Goal: Transaction & Acquisition: Purchase product/service

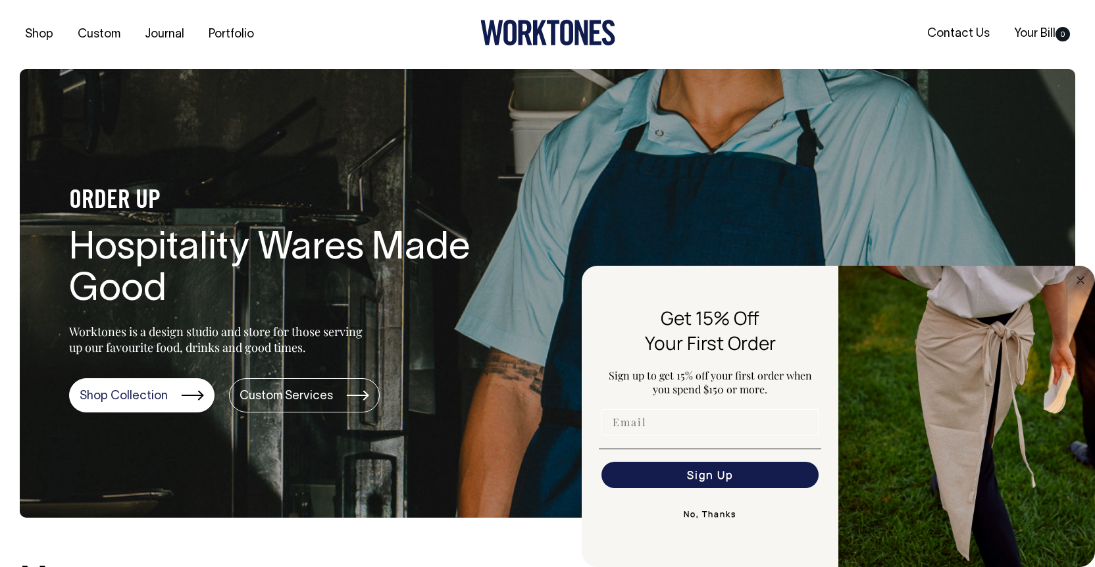
click at [653, 421] on input "Email" at bounding box center [709, 422] width 217 height 26
type input "joy@amuro.au"
click at [740, 477] on button "Sign Up" at bounding box center [709, 475] width 217 height 26
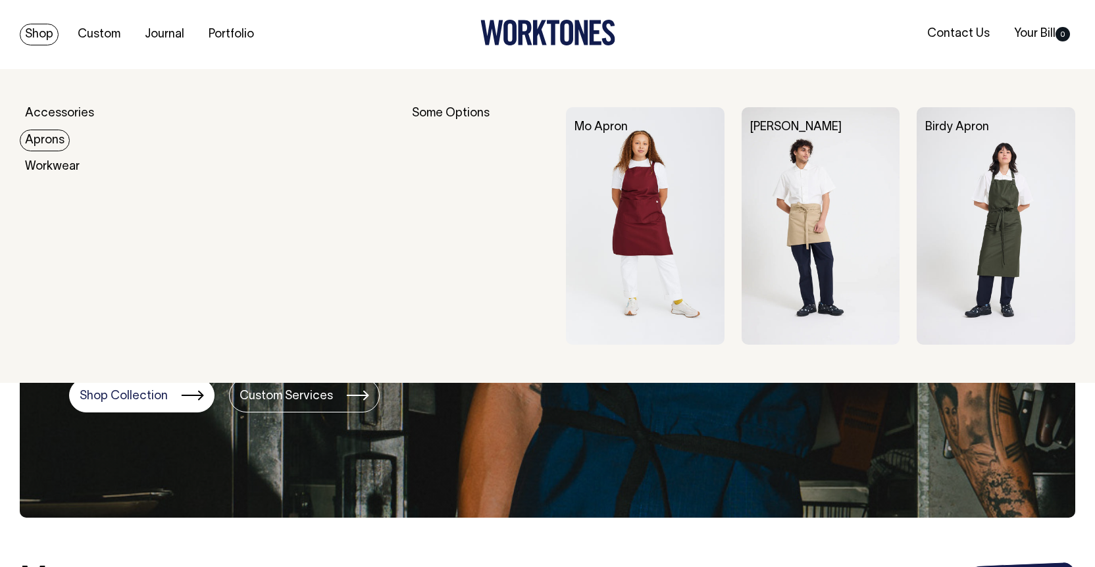
click at [43, 141] on link "Aprons" at bounding box center [45, 141] width 50 height 22
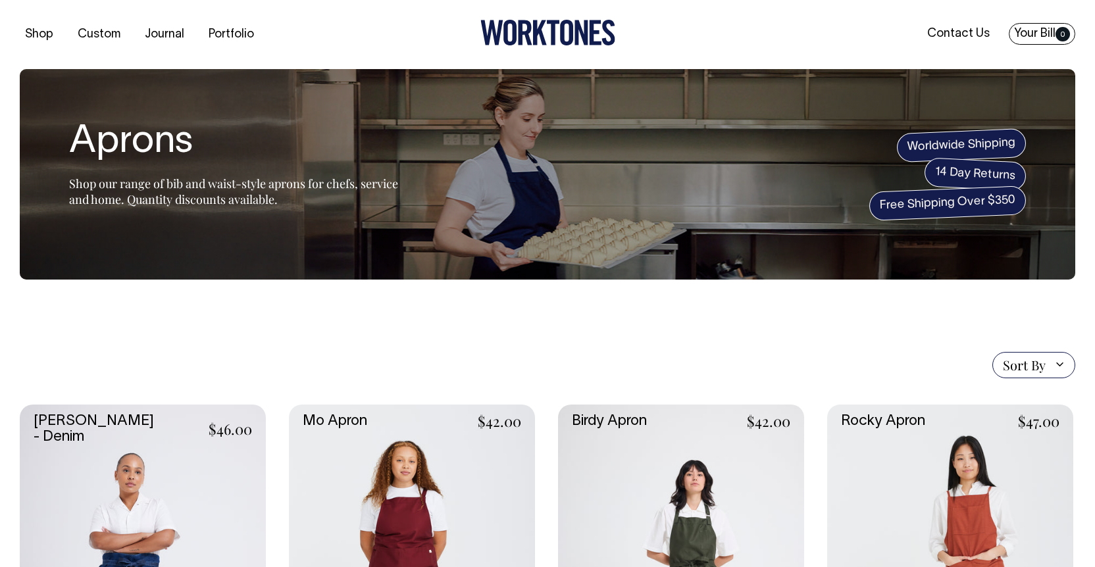
click at [1031, 31] on link "Your Bill 0" at bounding box center [1042, 34] width 66 height 22
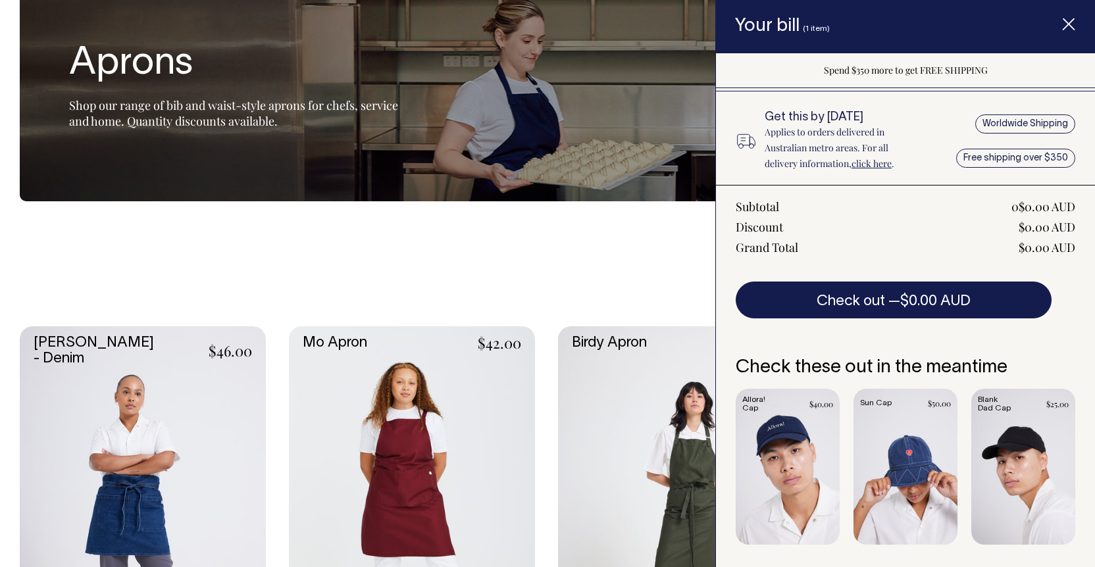
scroll to position [80, 0]
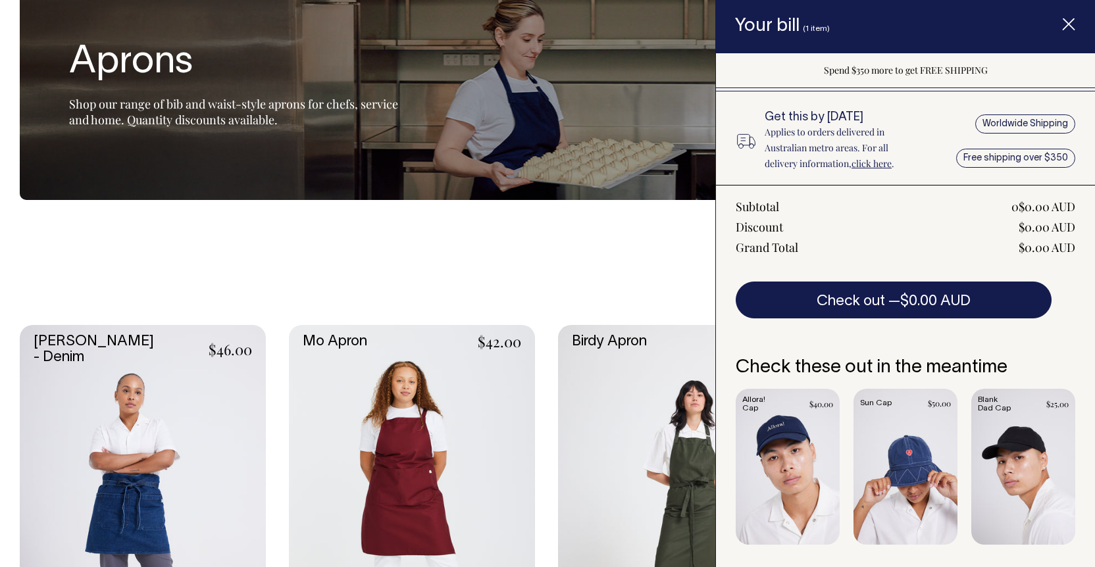
click at [1063, 32] on span "Item added to your cart" at bounding box center [1068, 27] width 53 height 56
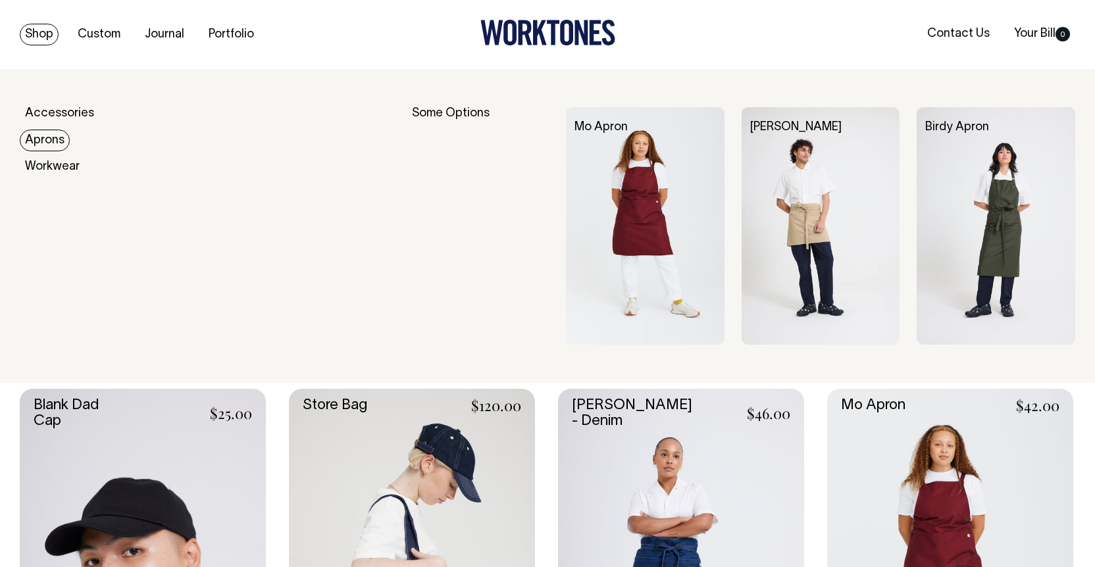
click at [40, 138] on link "Aprons" at bounding box center [45, 141] width 50 height 22
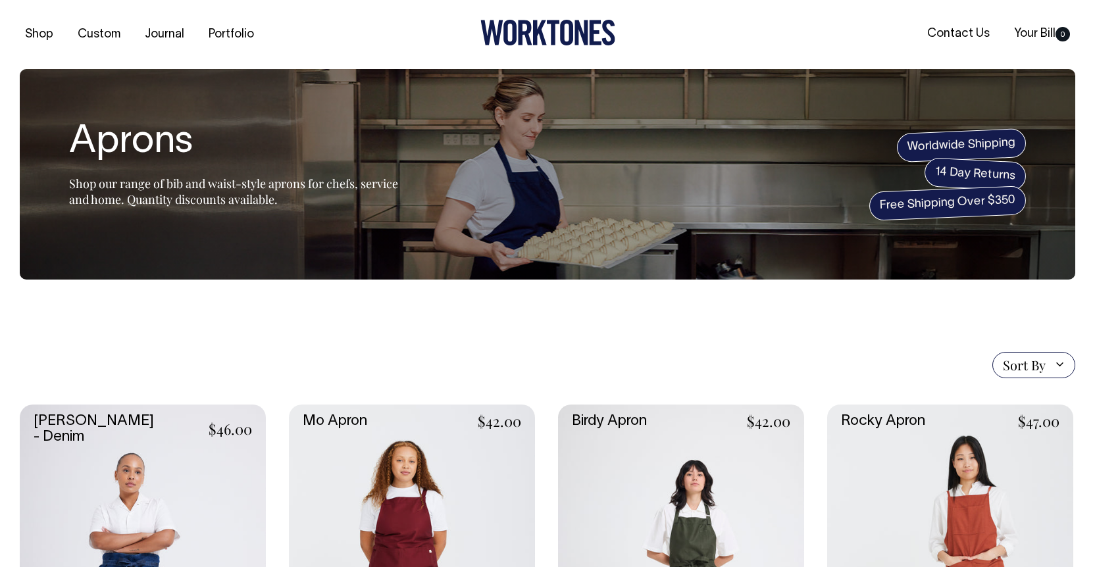
click at [1031, 361] on span "Sort By" at bounding box center [1024, 365] width 43 height 16
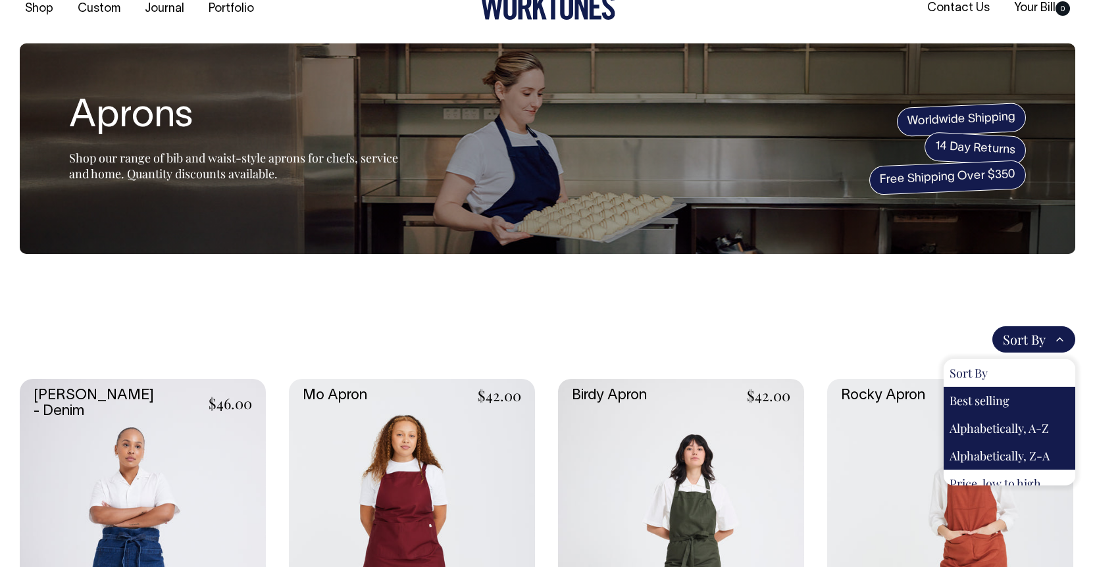
scroll to position [11, 0]
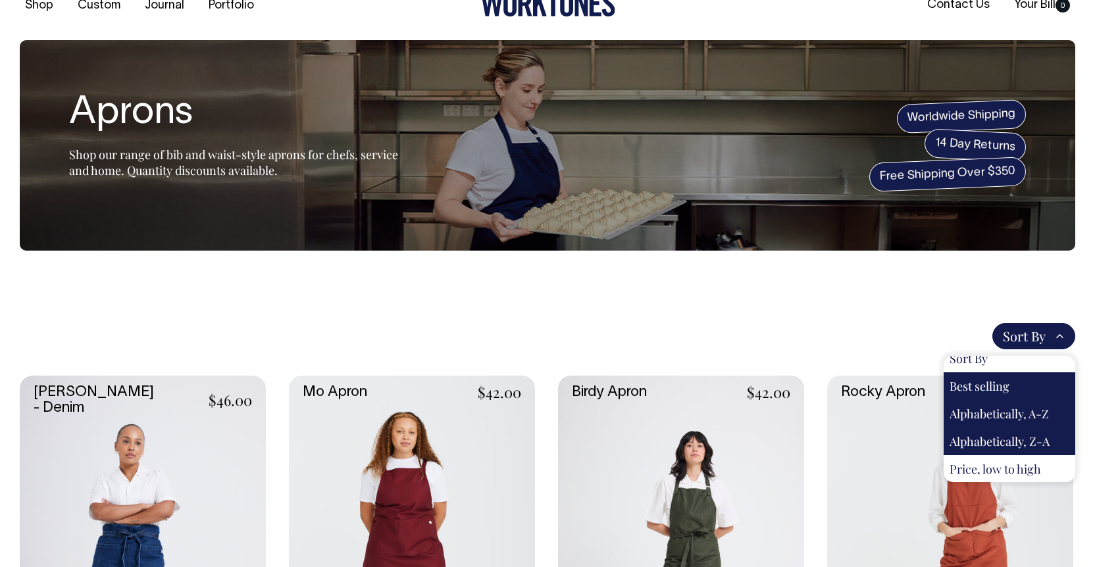
click at [1015, 468] on div "Price, low to high" at bounding box center [1010, 469] width 132 height 28
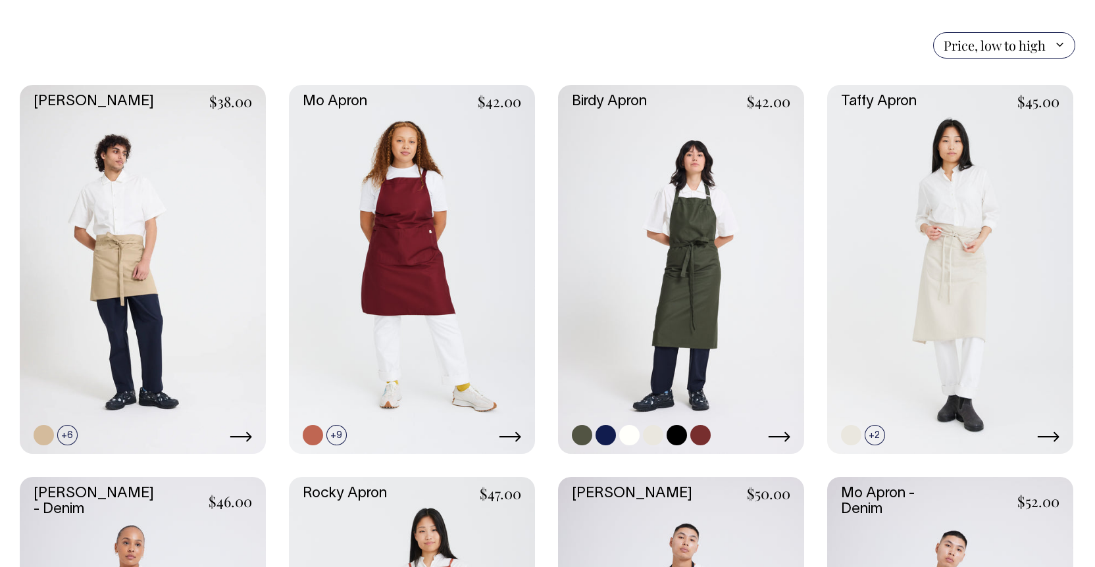
scroll to position [320, 0]
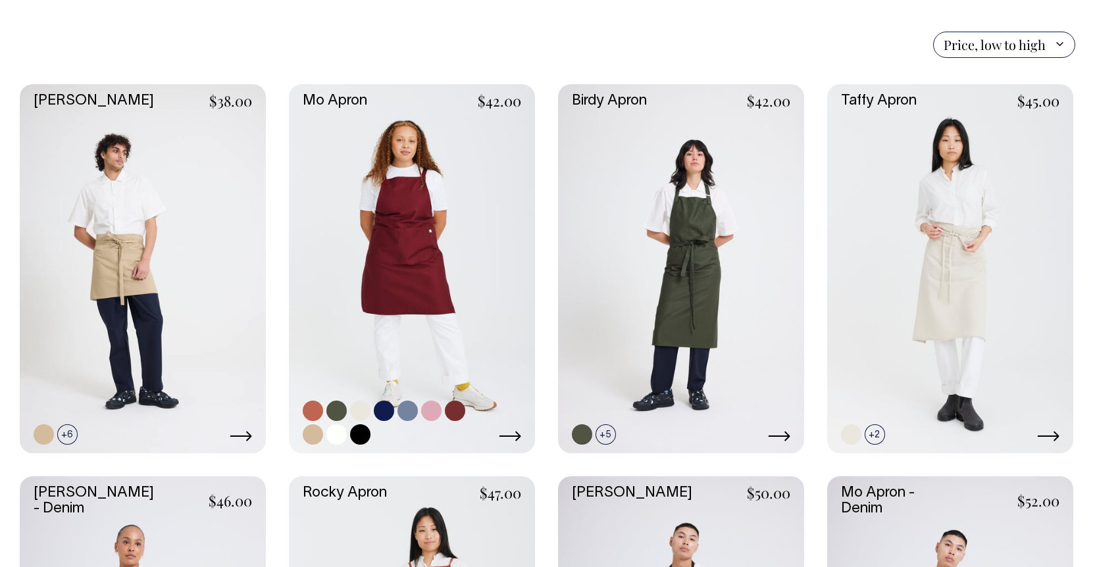
click at [436, 257] on link at bounding box center [412, 268] width 246 height 369
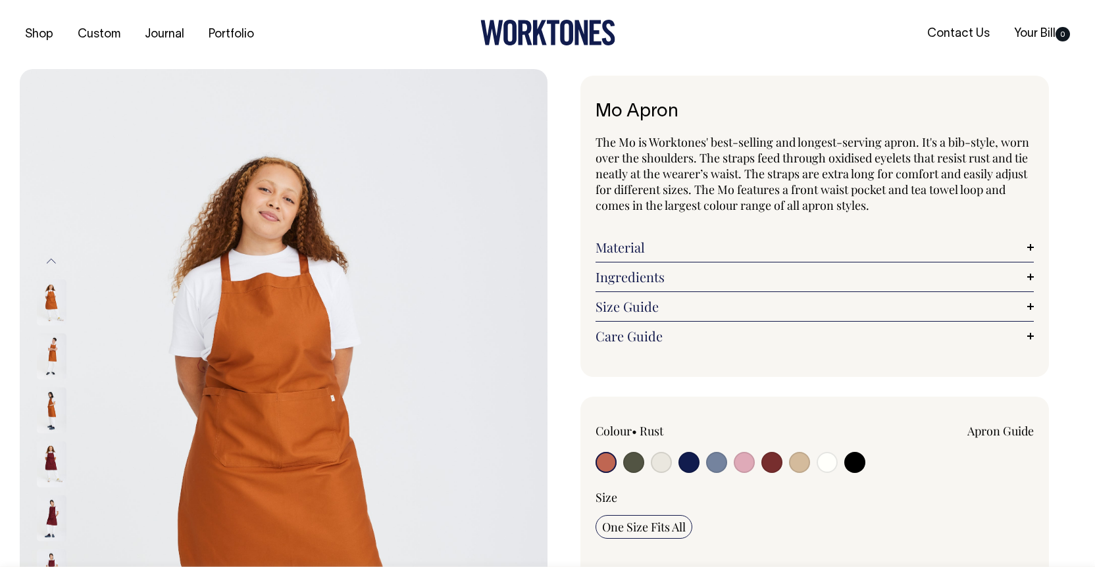
click at [631, 470] on input "radio" at bounding box center [633, 462] width 21 height 21
radio input "true"
select select "Olive"
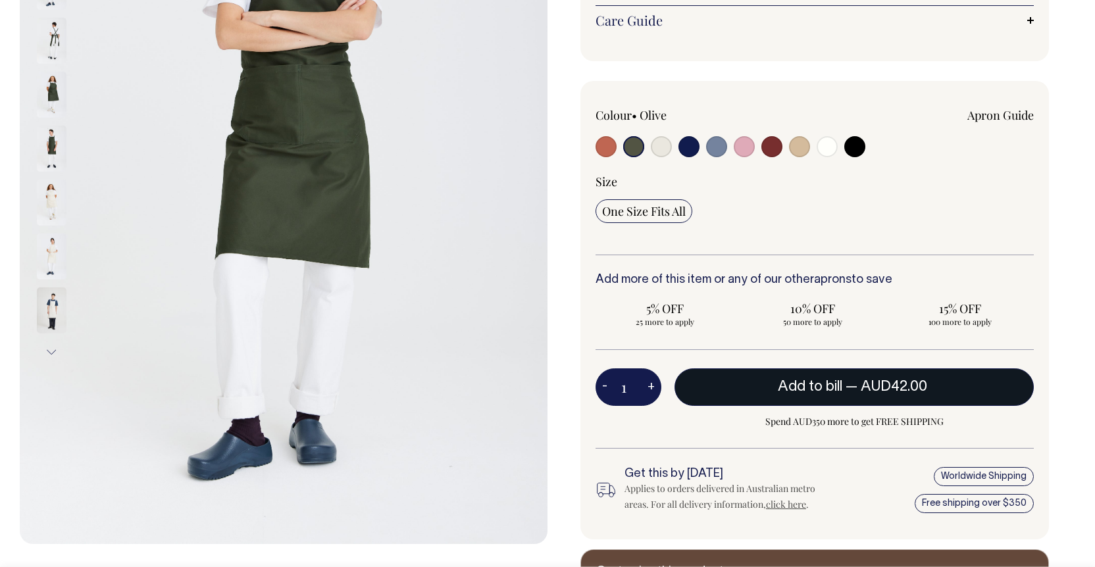
scroll to position [317, 0]
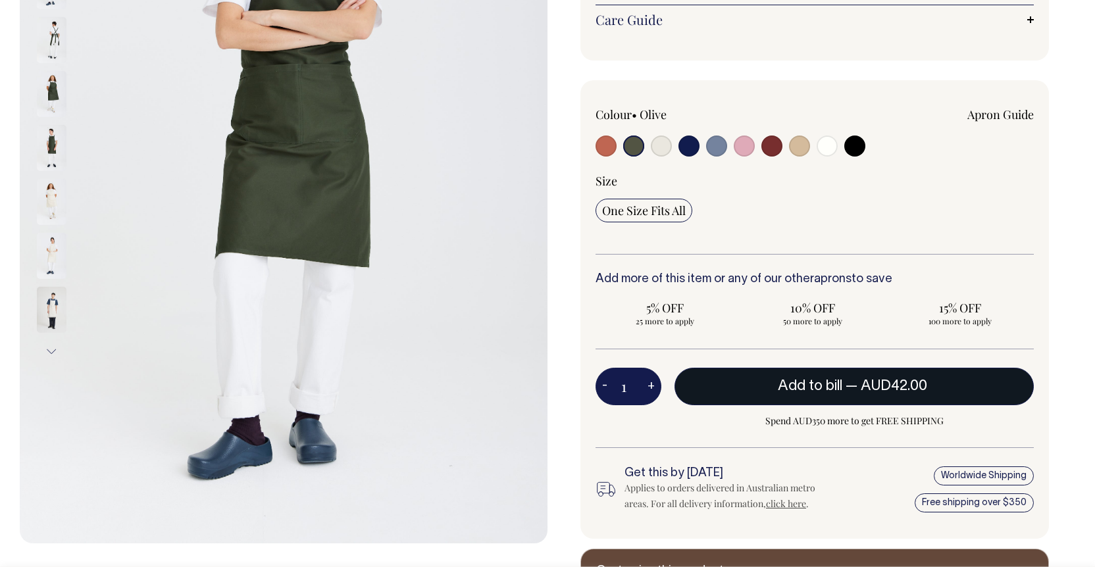
click at [724, 381] on button "Add to bill — AUD42.00" at bounding box center [854, 386] width 359 height 37
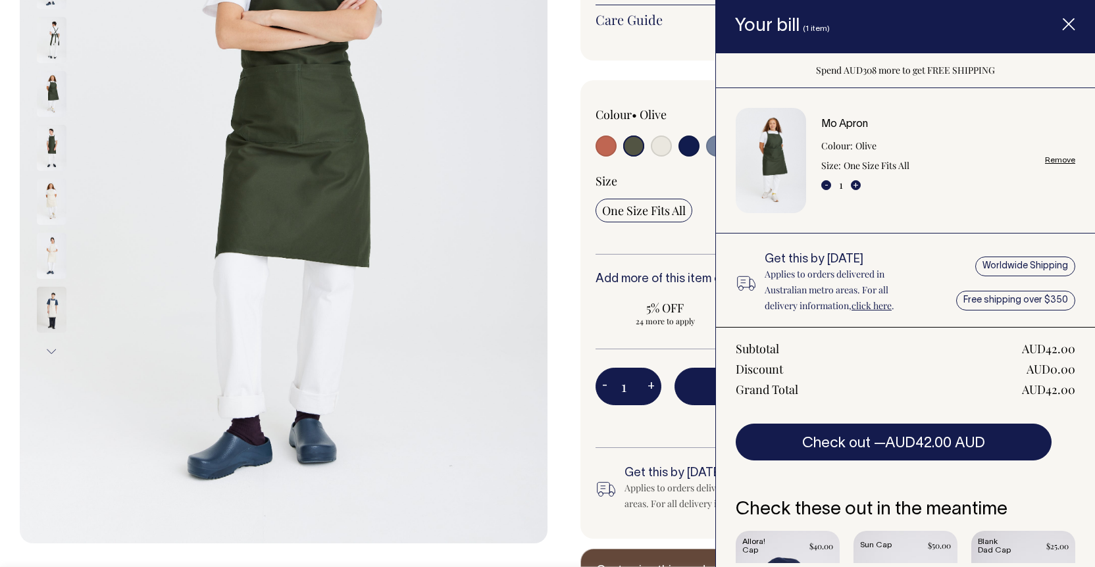
click at [1067, 28] on icon "Item added to your cart" at bounding box center [1068, 24] width 13 height 13
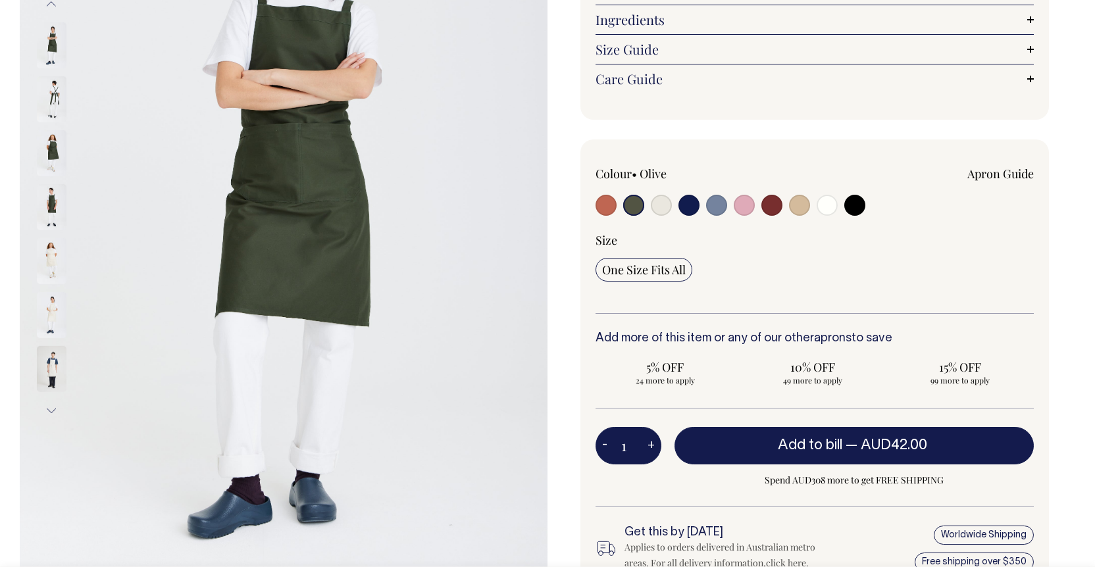
click at [773, 207] on input "radio" at bounding box center [771, 205] width 21 height 21
radio input "true"
select select "Burgundy"
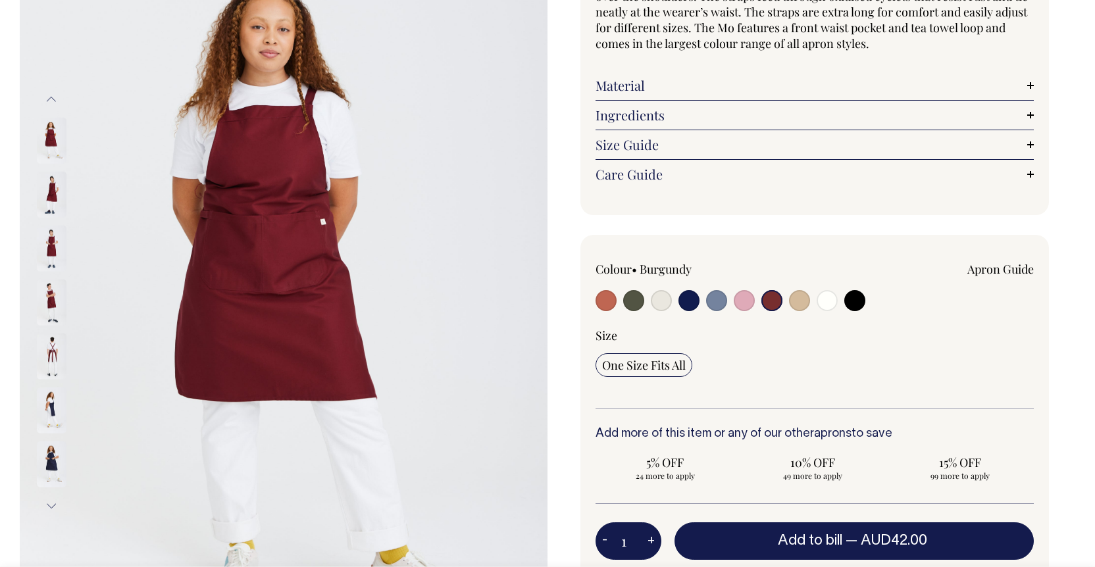
scroll to position [161, 0]
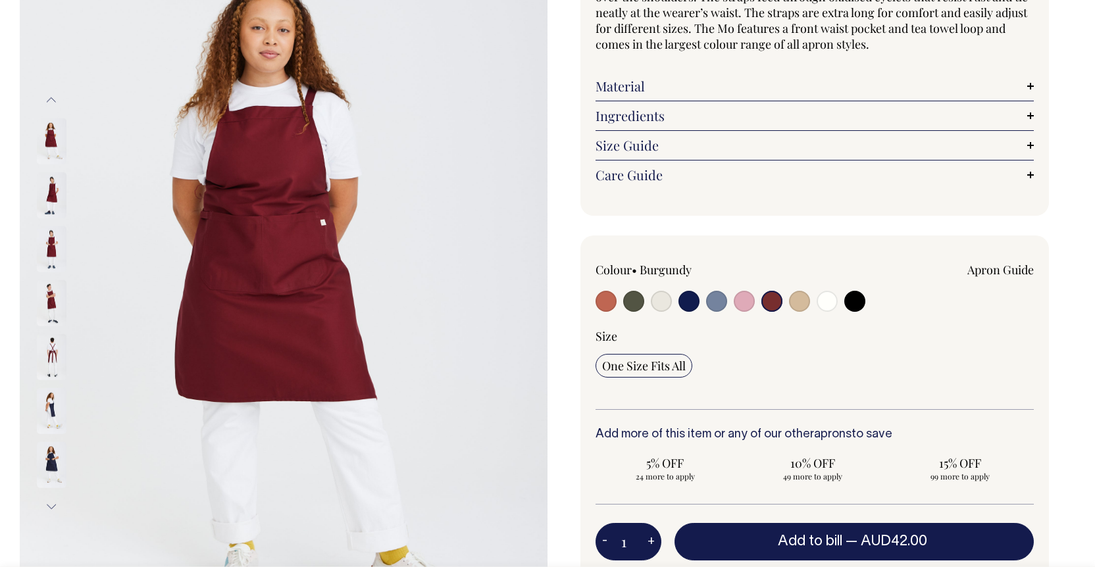
click at [608, 308] on input "radio" at bounding box center [606, 301] width 21 height 21
radio input "true"
select select "Rust"
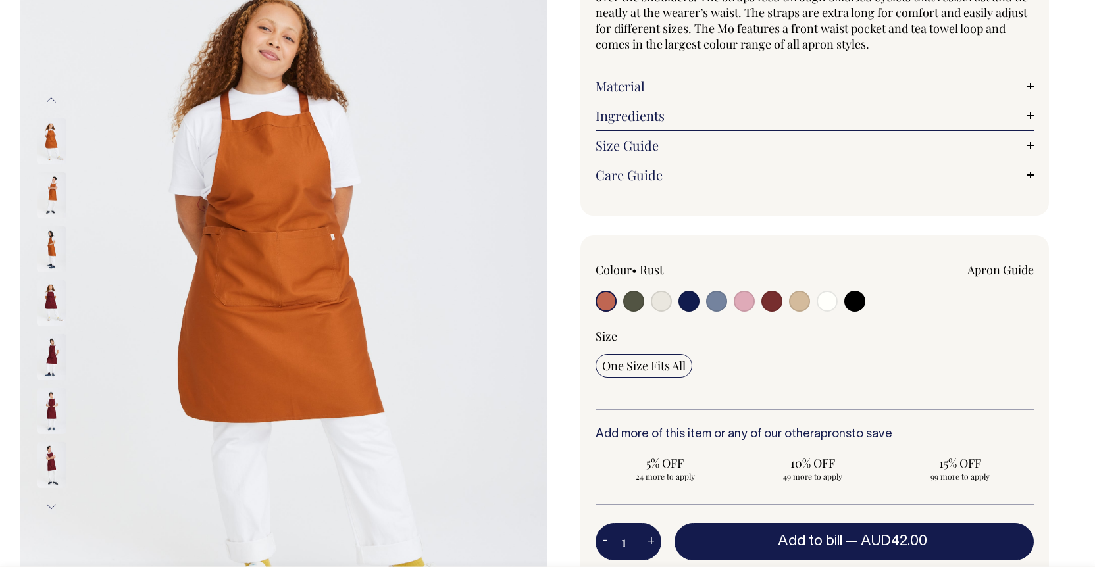
click at [635, 305] on input "radio" at bounding box center [633, 301] width 21 height 21
radio input "true"
select select "Olive"
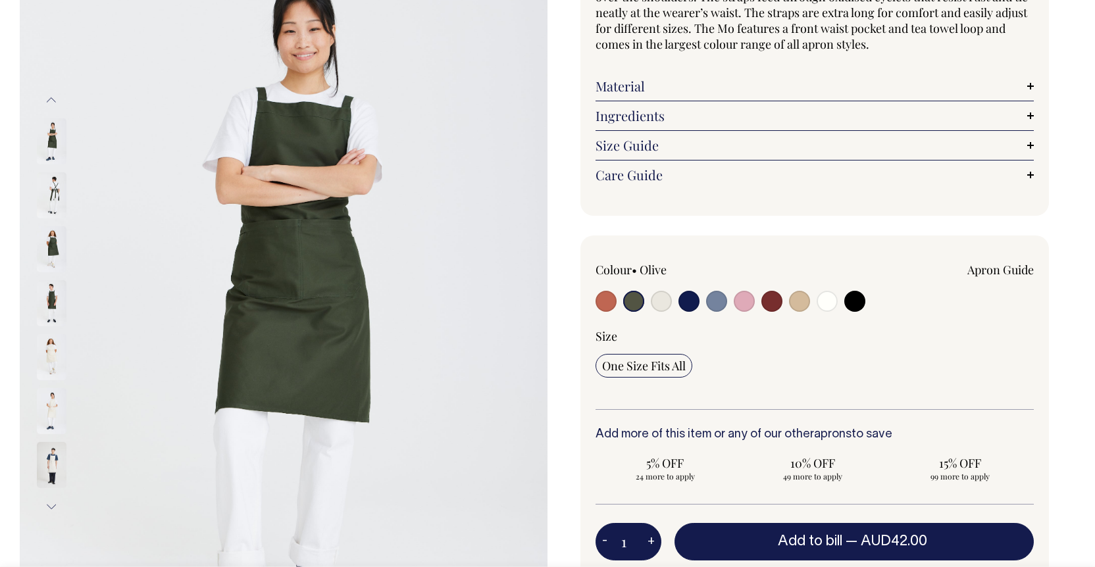
click at [665, 304] on input "radio" at bounding box center [661, 301] width 21 height 21
radio input "true"
select select "Natural"
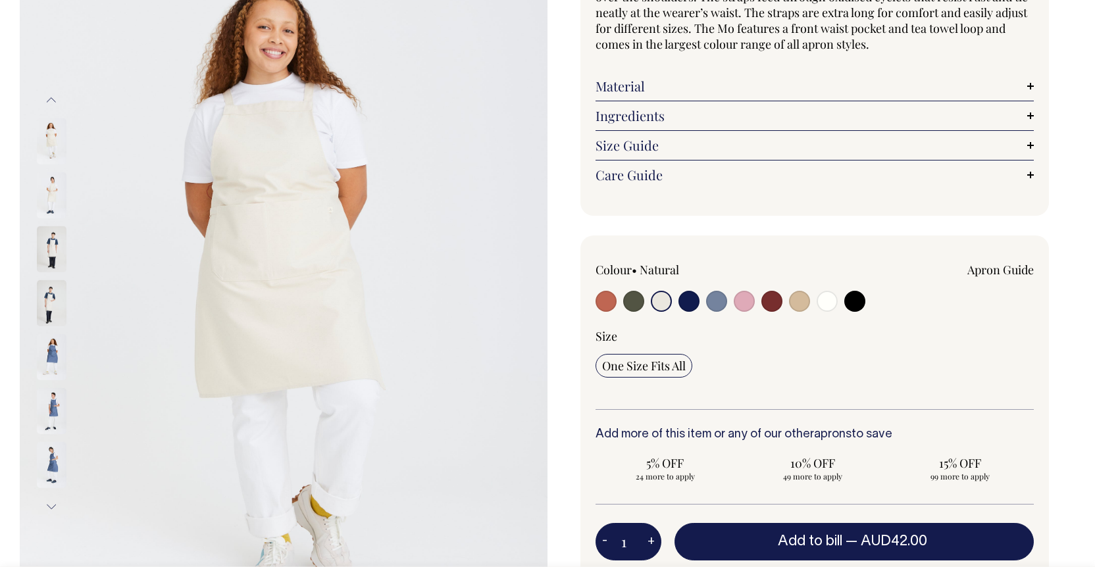
click at [698, 305] on input "radio" at bounding box center [688, 301] width 21 height 21
radio input "true"
select select "Dark Navy"
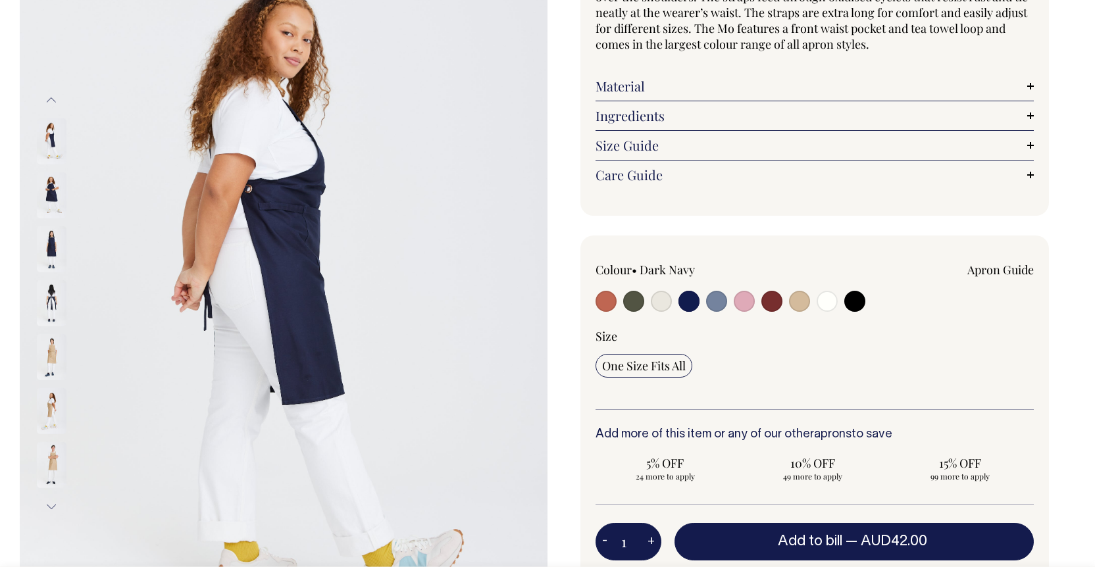
click at [718, 302] on input "radio" at bounding box center [716, 301] width 21 height 21
radio input "true"
select select "Blue/Grey"
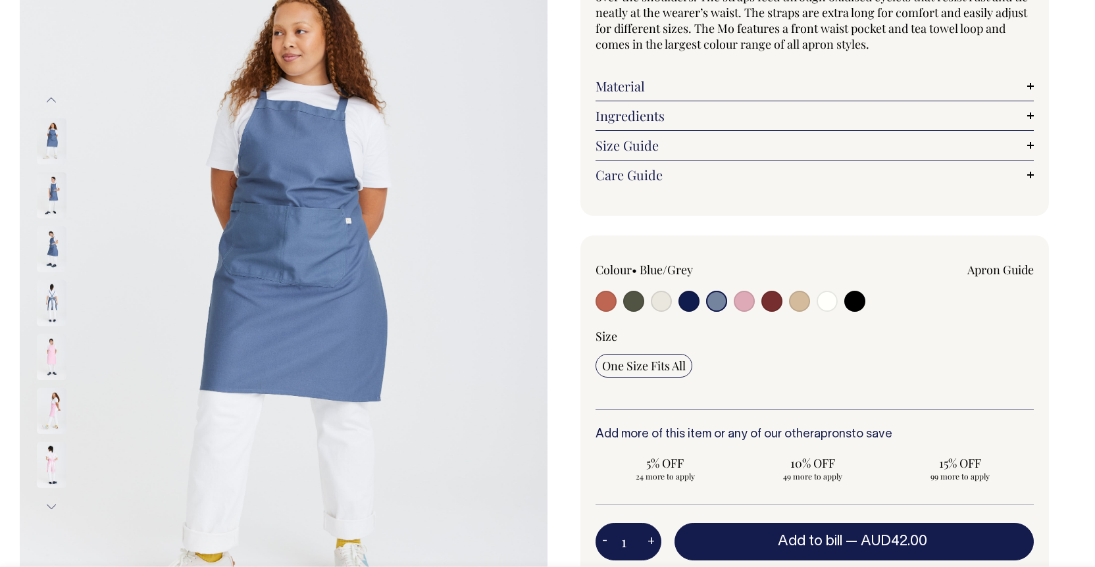
click at [737, 302] on input "radio" at bounding box center [744, 301] width 21 height 21
radio input "true"
select select "Pink"
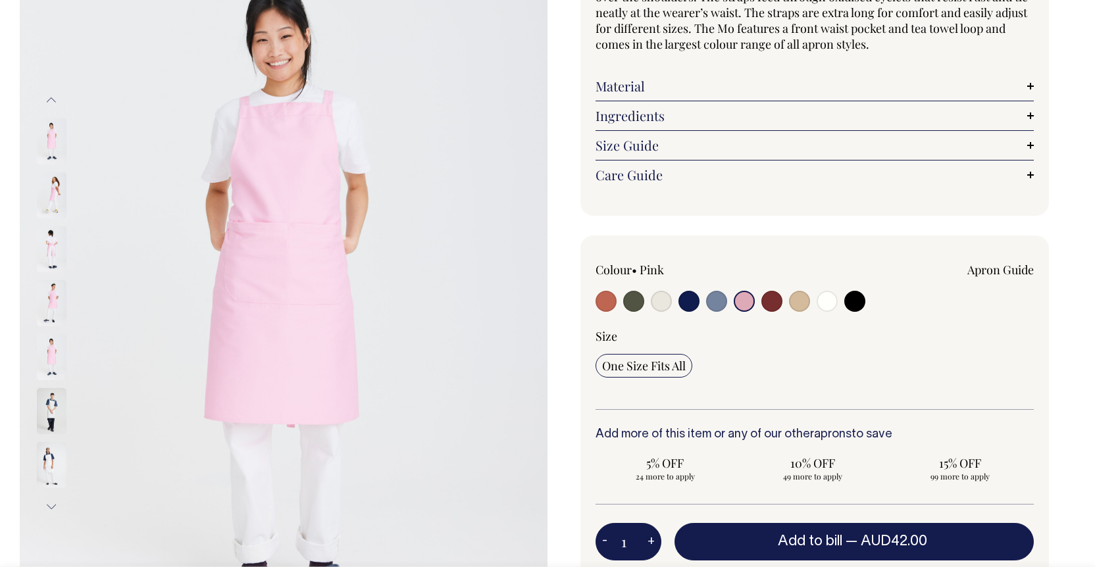
click at [772, 303] on input "radio" at bounding box center [771, 301] width 21 height 21
radio input "true"
select select "Burgundy"
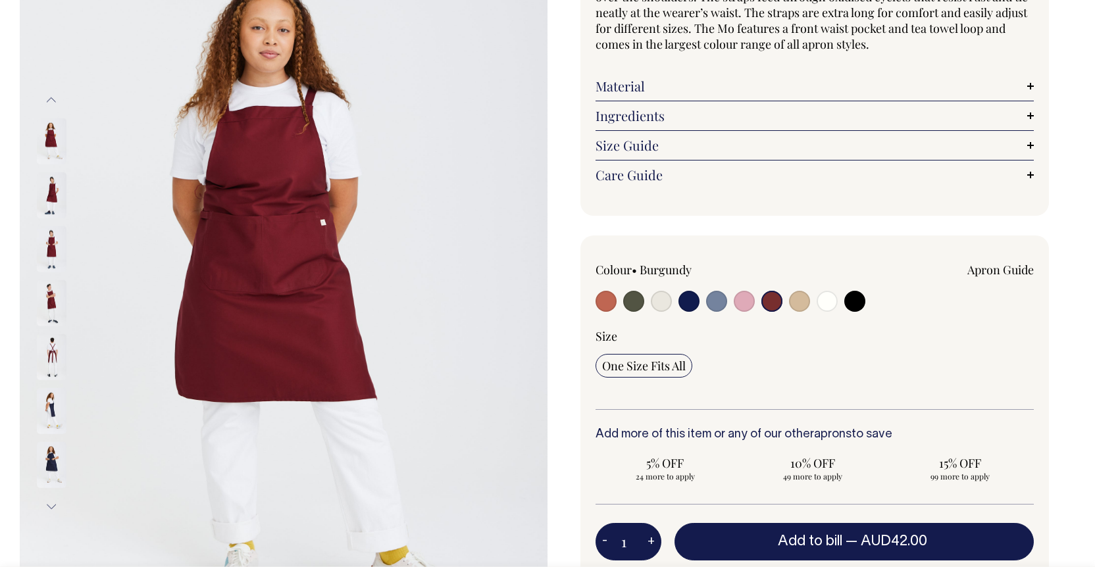
click at [804, 304] on input "radio" at bounding box center [799, 301] width 21 height 21
radio input "true"
select select "Khaki"
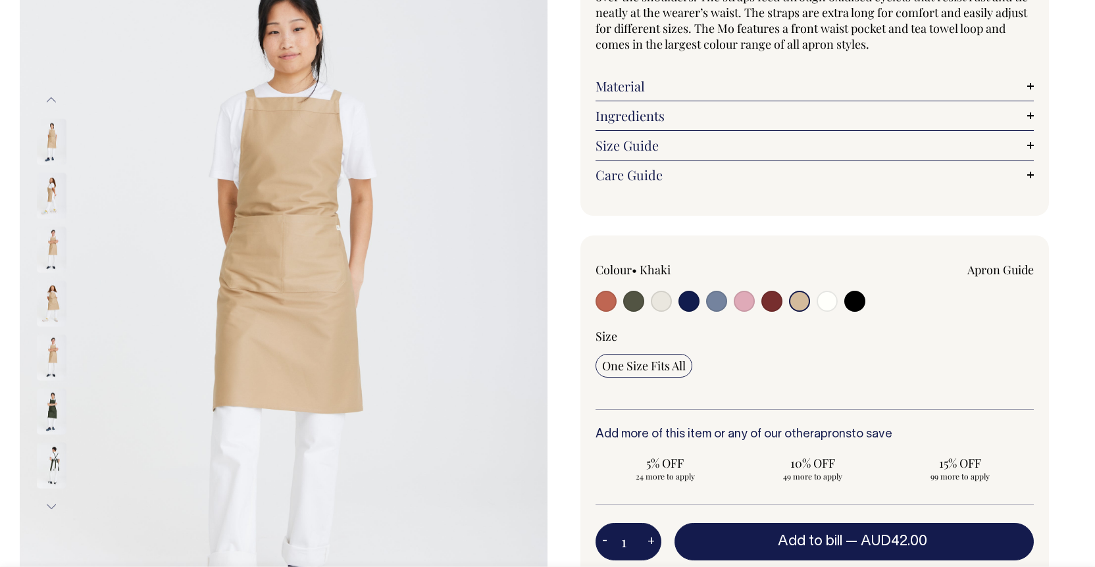
click at [834, 301] on input "radio" at bounding box center [827, 301] width 21 height 21
radio input "true"
select select "Off-White"
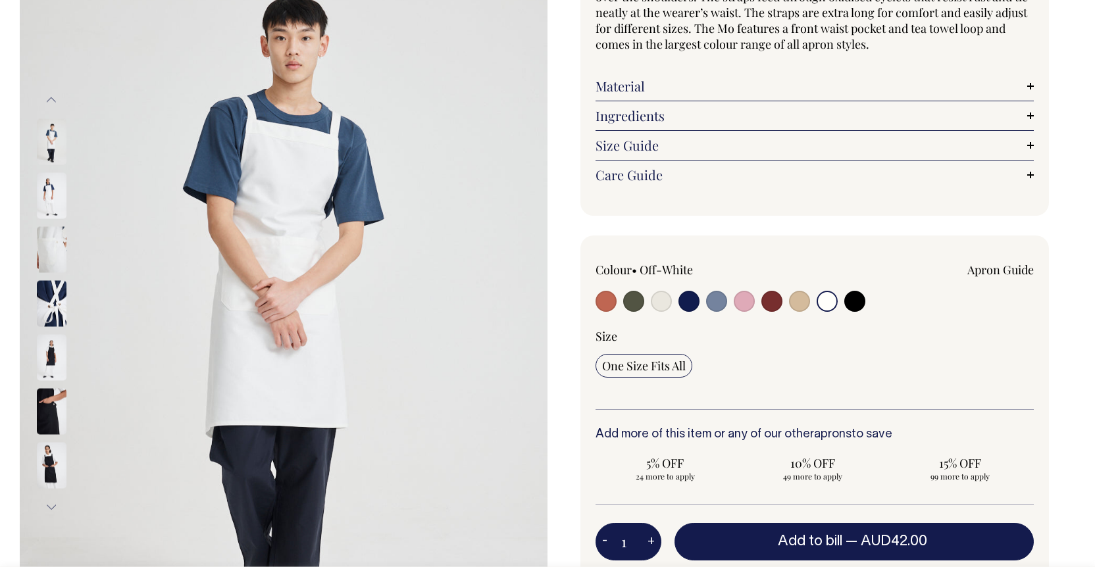
click at [851, 299] on input "radio" at bounding box center [854, 301] width 21 height 21
radio input "true"
select select "Black"
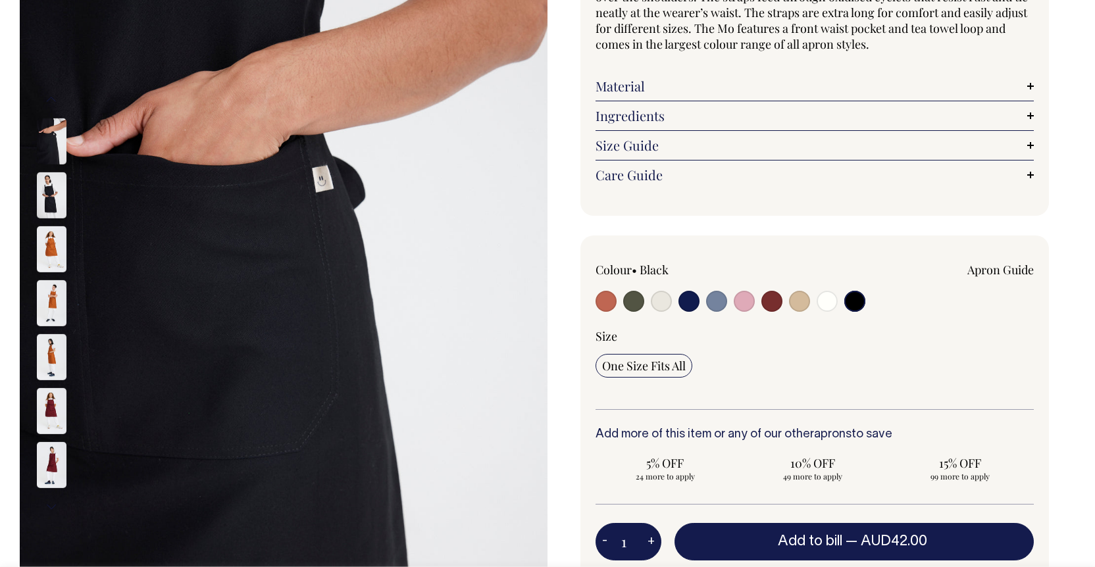
click at [773, 304] on input "radio" at bounding box center [771, 301] width 21 height 21
radio input "true"
select select "Burgundy"
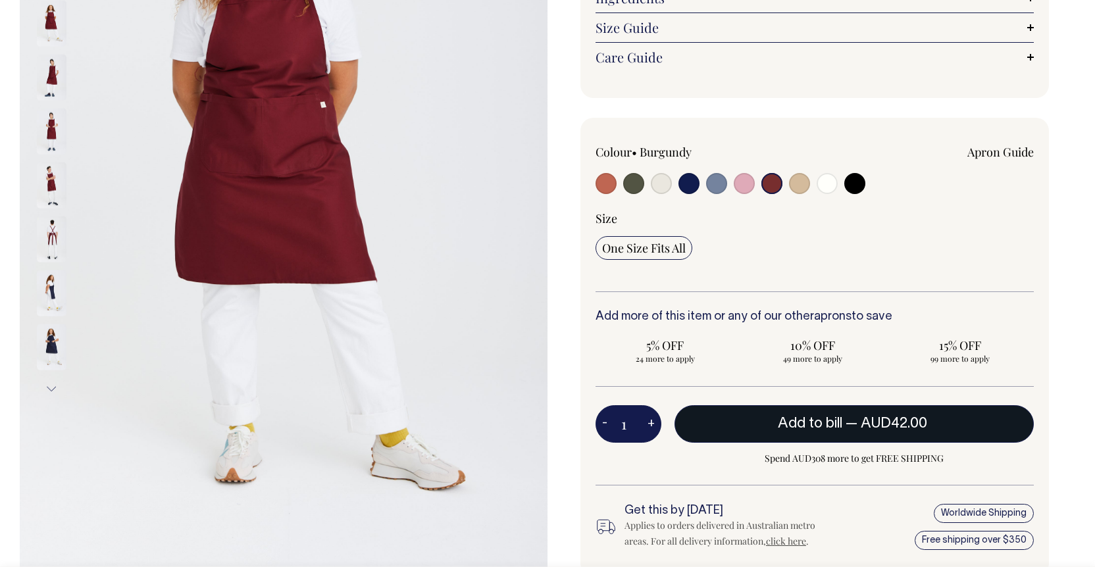
click at [824, 417] on span "Add to bill" at bounding box center [810, 423] width 64 height 13
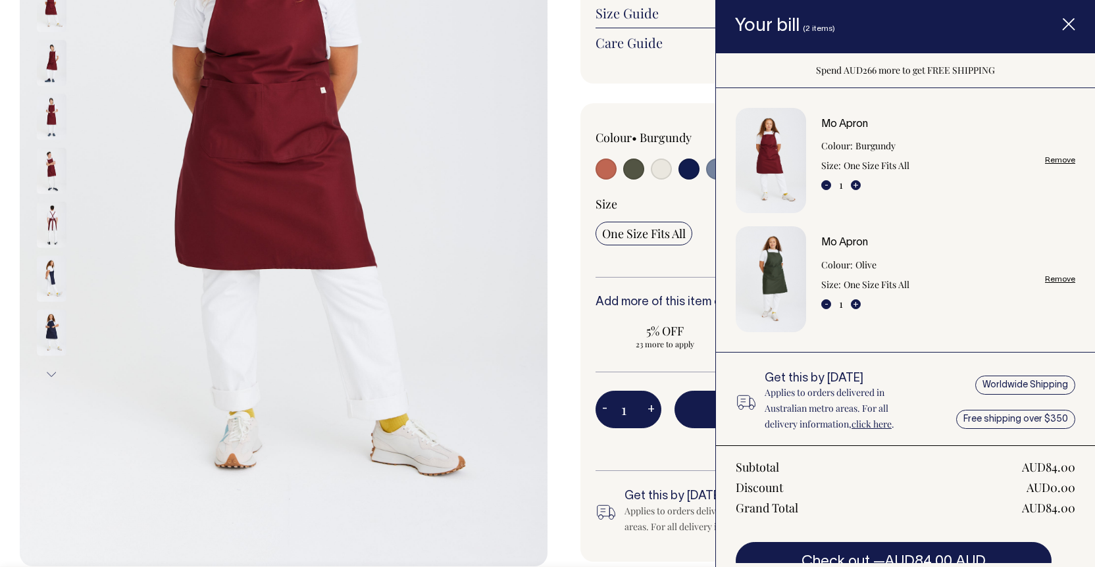
click at [1069, 20] on icon "Item added to your cart" at bounding box center [1068, 24] width 13 height 13
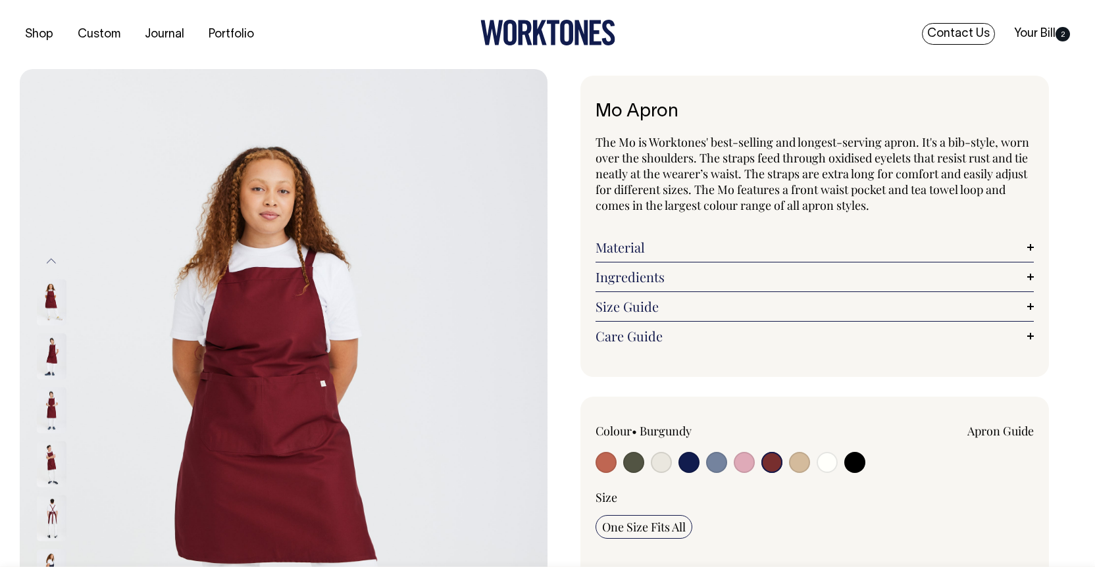
click at [950, 28] on link "Contact Us" at bounding box center [958, 34] width 73 height 22
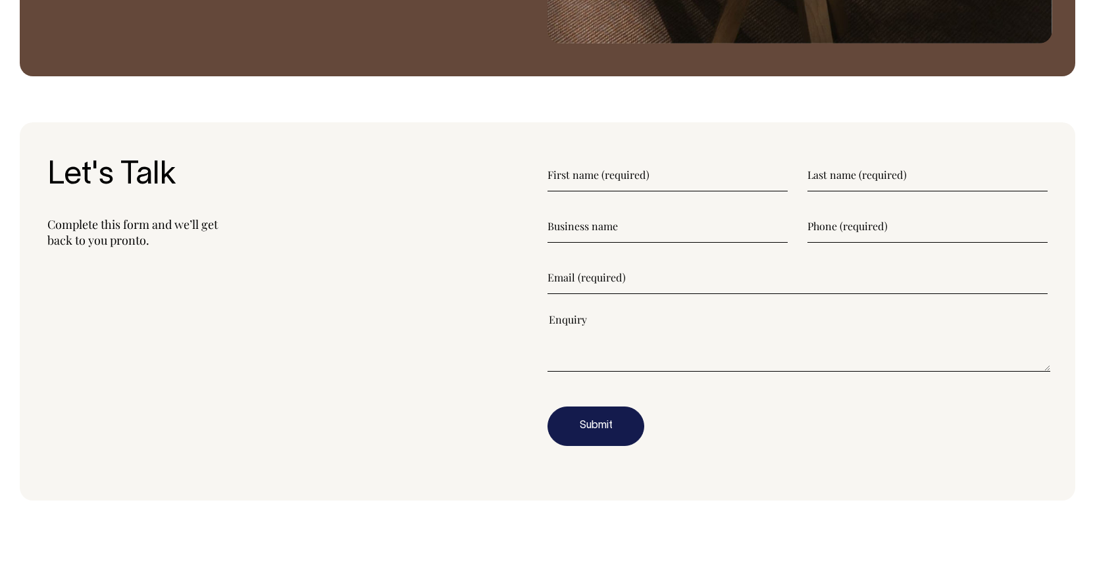
scroll to position [1597, 0]
